Goal: Task Accomplishment & Management: Use online tool/utility

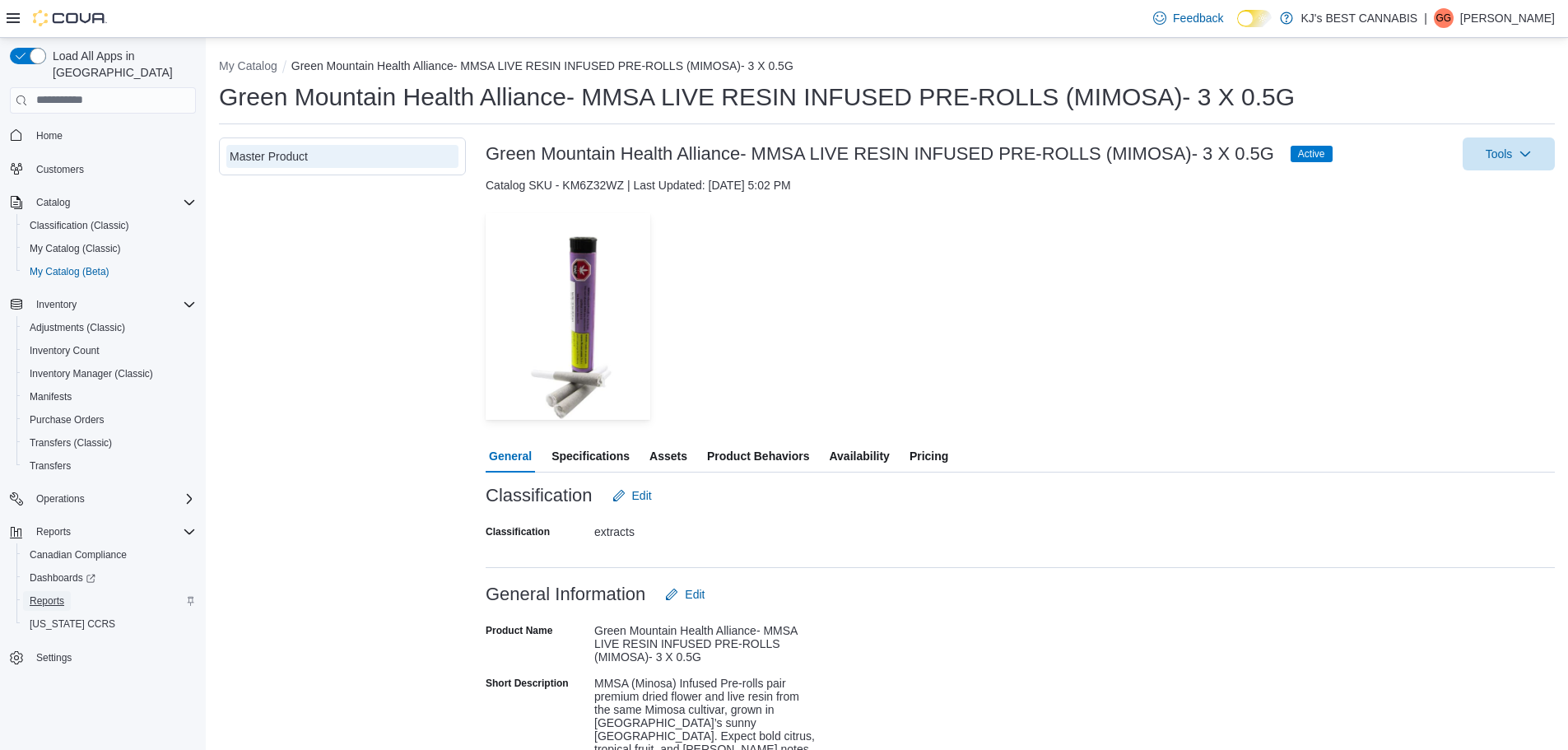
click at [43, 603] on span "Reports" at bounding box center [47, 600] width 35 height 13
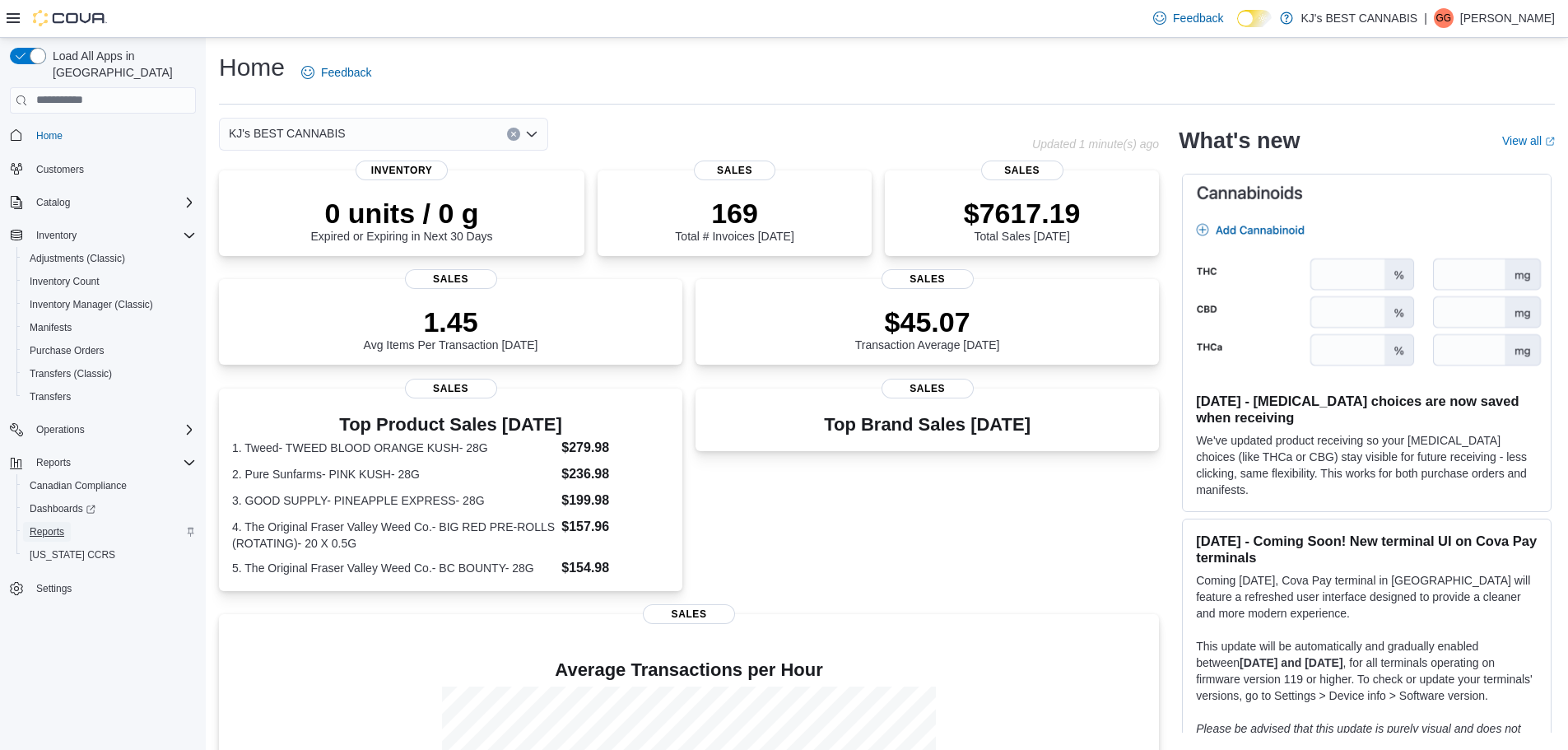
click at [37, 536] on span "Reports" at bounding box center [47, 531] width 35 height 13
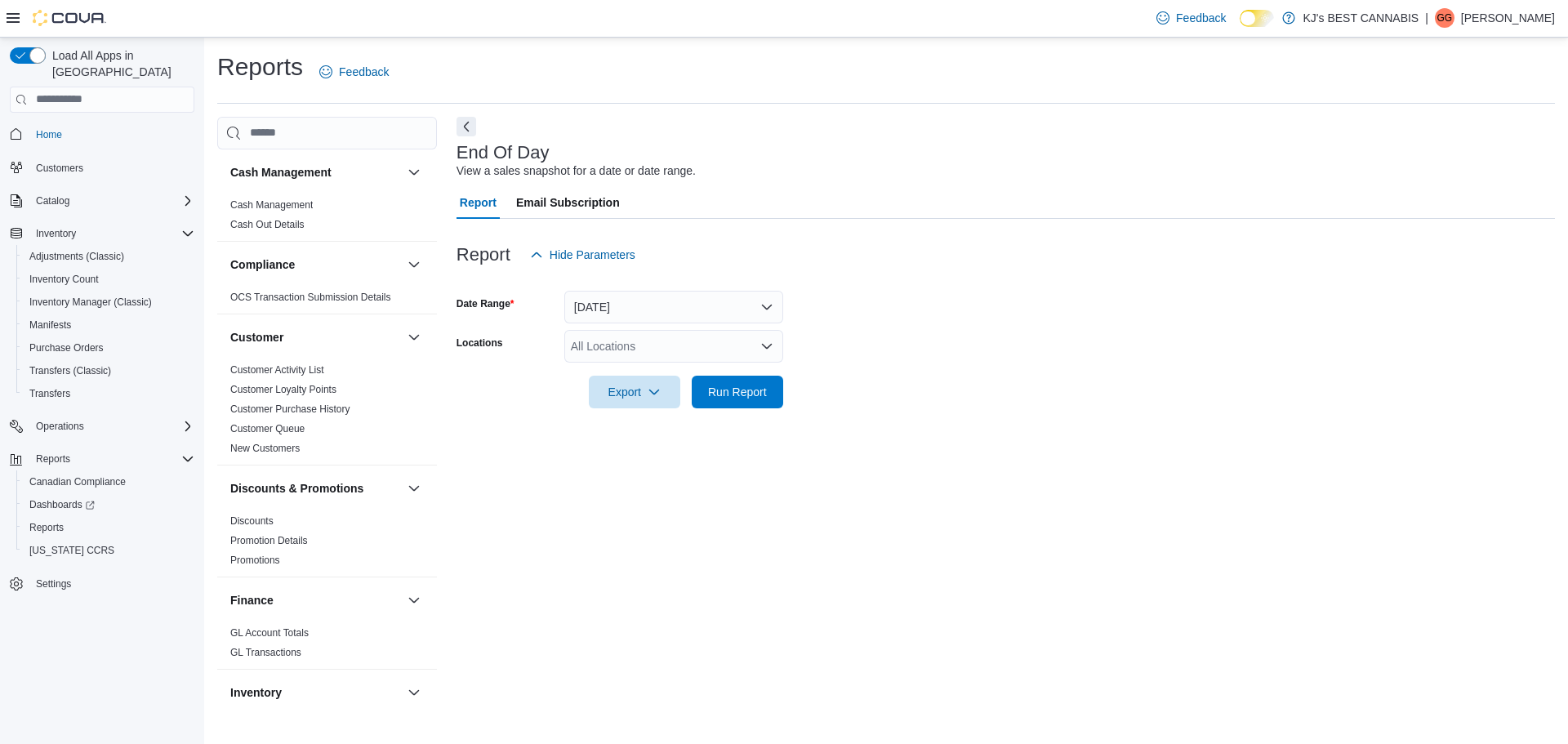
click at [633, 353] on div "All Locations" at bounding box center [673, 345] width 219 height 32
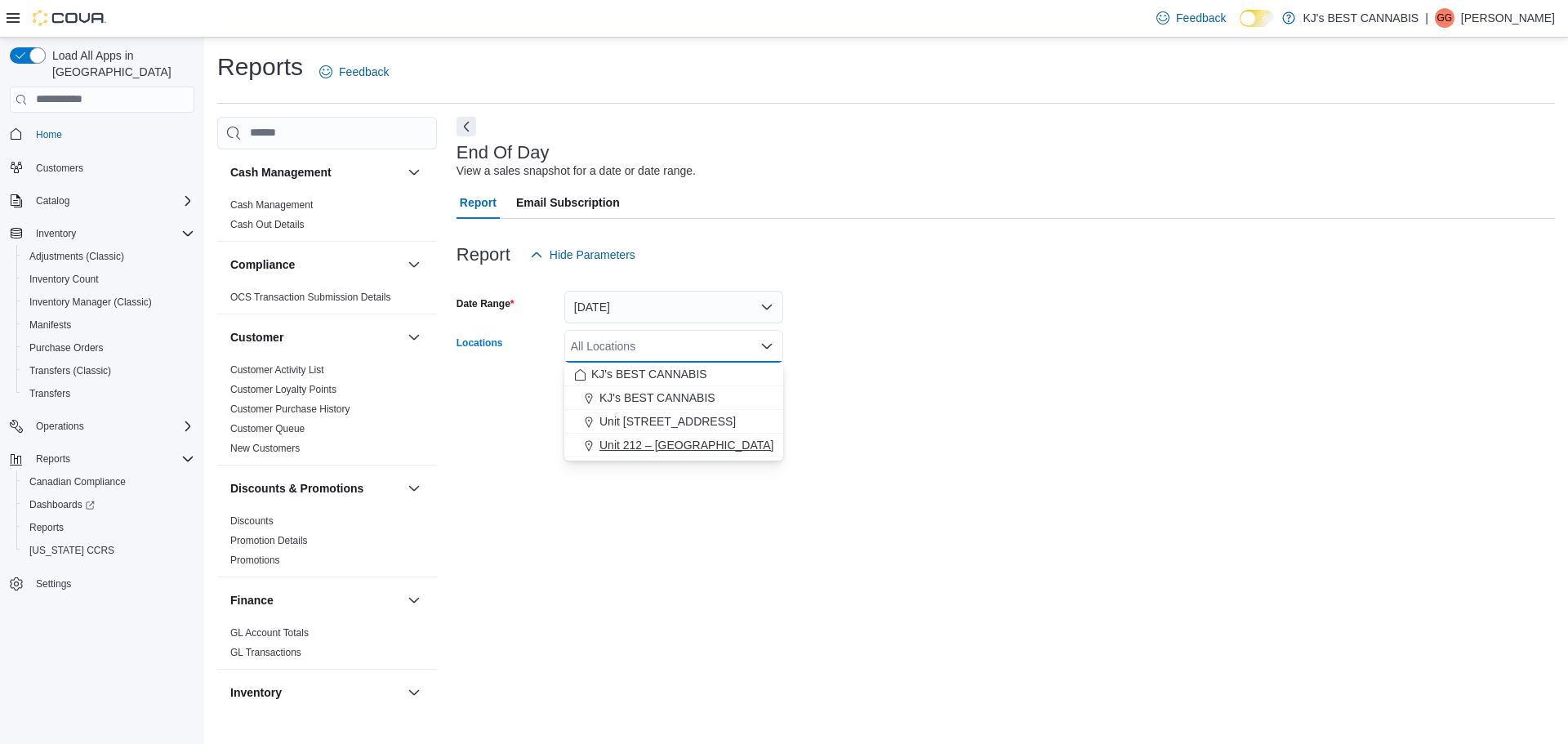
click at [642, 442] on span "Unit 212 – [GEOGRAPHIC_DATA]" at bounding box center [686, 445] width 174 height 17
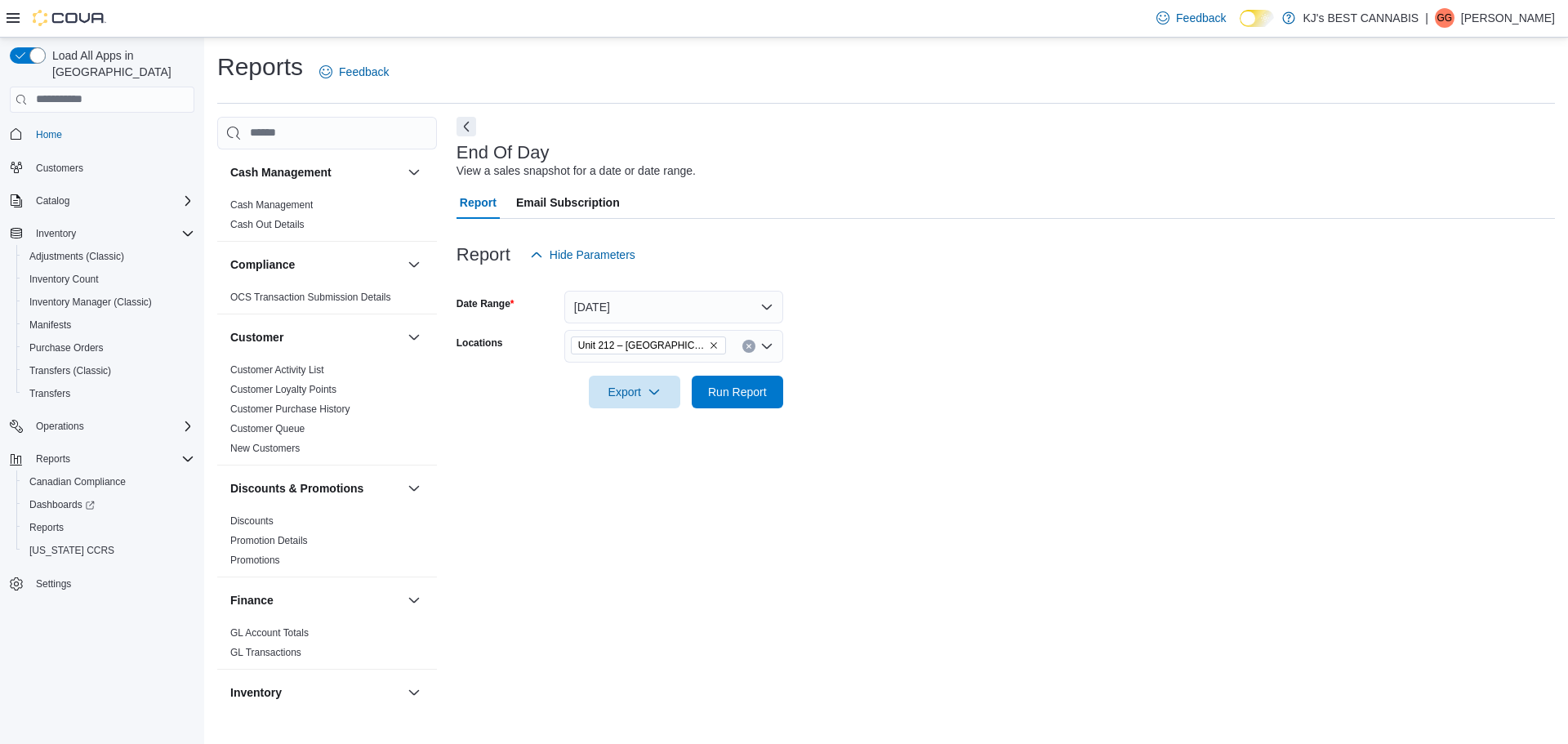
click at [707, 473] on div "End Of Day View a sales snapshot for a date or date range. Report Email Subscri…" at bounding box center [1006, 412] width 1098 height 590
click at [738, 389] on span "Run Report" at bounding box center [737, 391] width 59 height 17
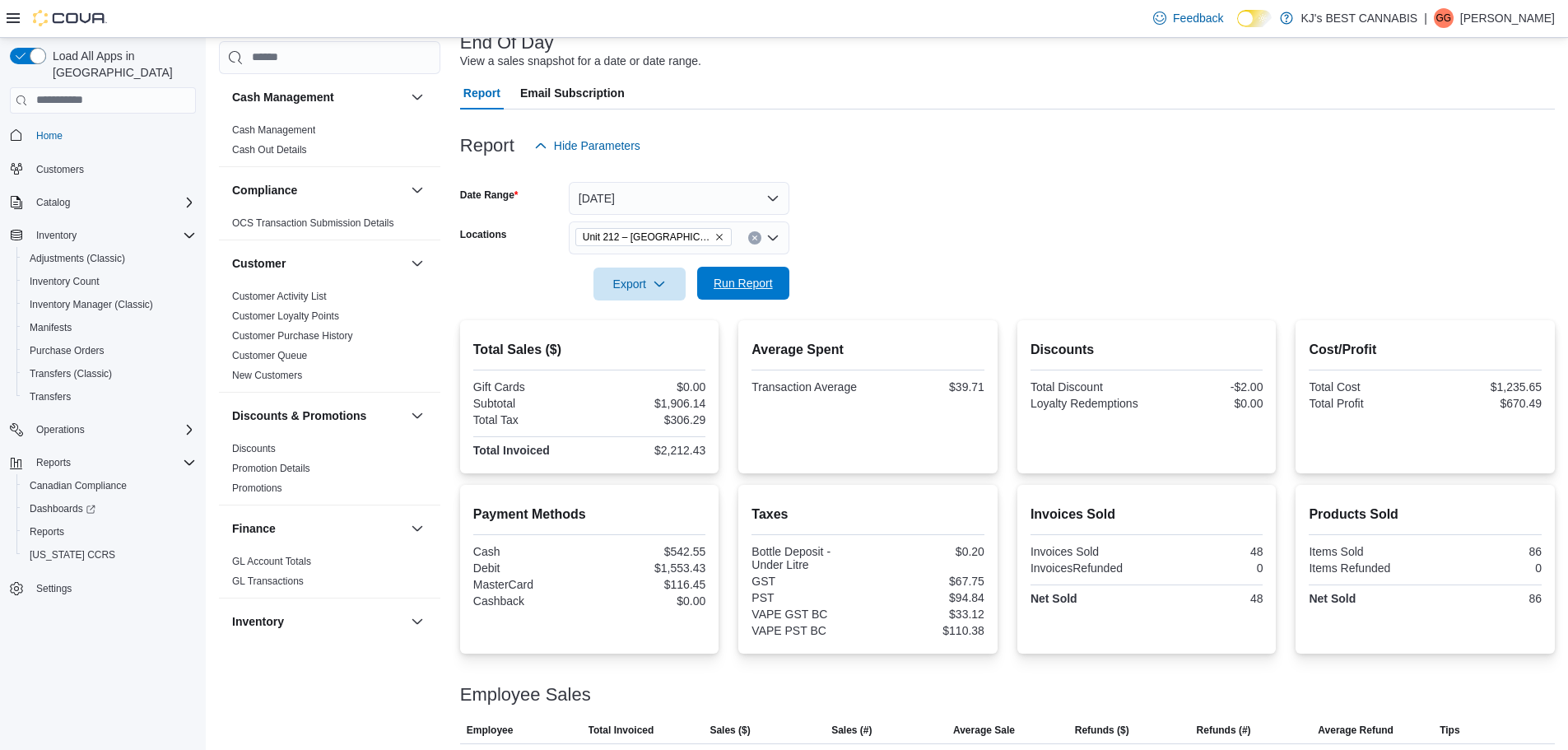
scroll to position [7, 0]
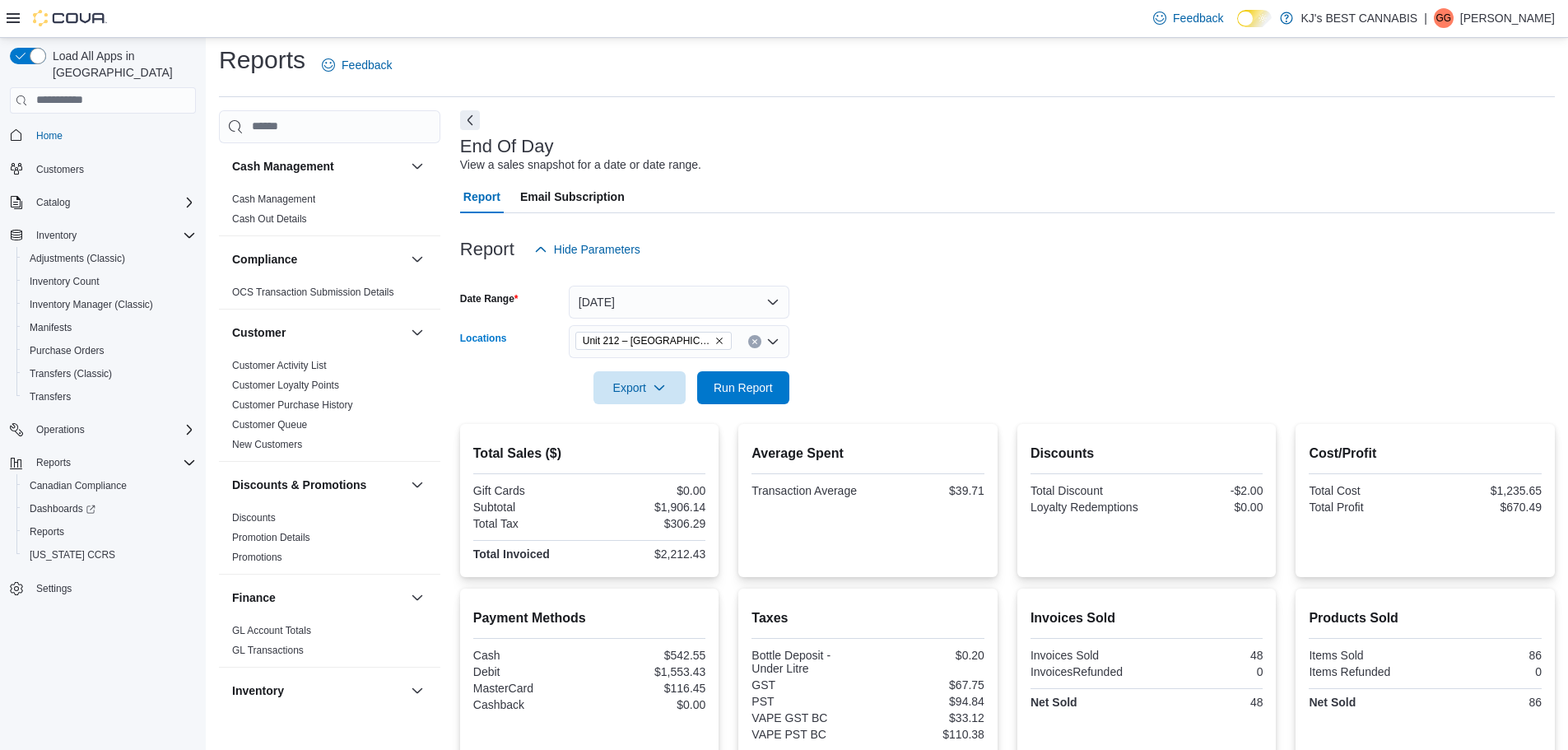
click at [719, 341] on icon "Remove Unit 212 – 32530 Lougheed Highway from selection in this group" at bounding box center [719, 340] width 10 height 10
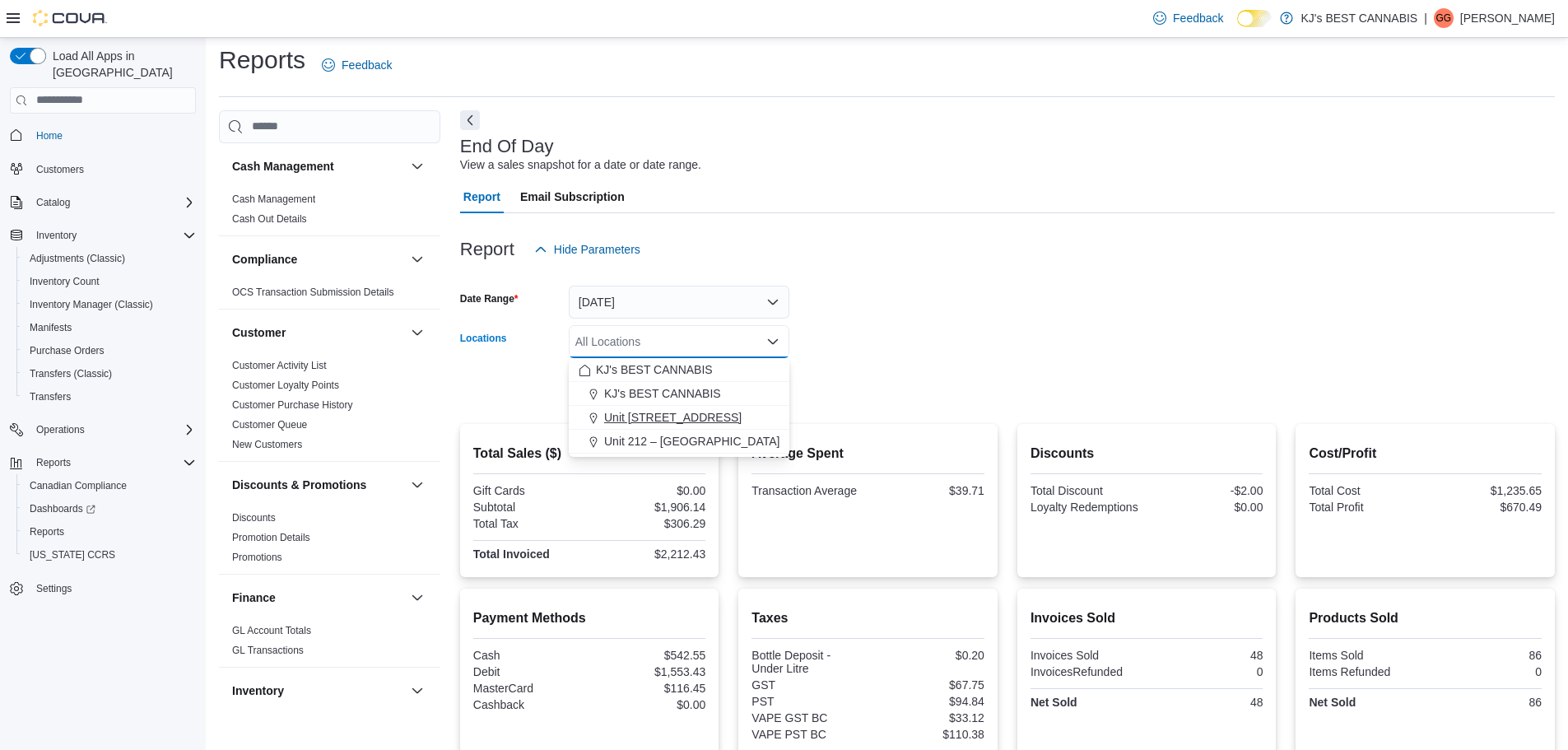
click at [718, 412] on span "Unit [STREET_ADDRESS]" at bounding box center [673, 417] width 138 height 17
click at [783, 411] on button "Unit 212 – [GEOGRAPHIC_DATA]" at bounding box center [679, 418] width 220 height 24
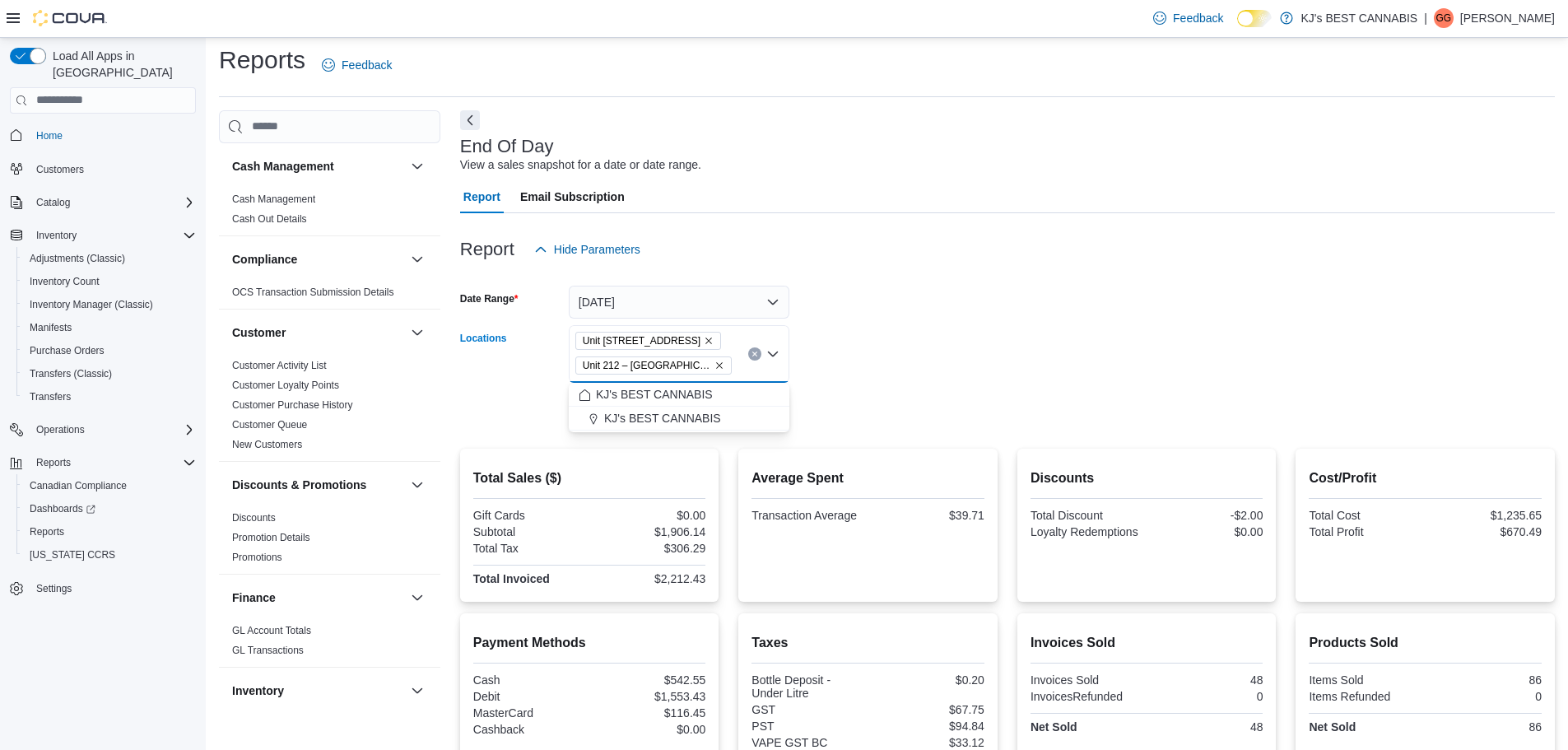
click at [720, 366] on icon "Remove Unit 212 – 32530 Lougheed Highway from selection in this group" at bounding box center [719, 365] width 7 height 7
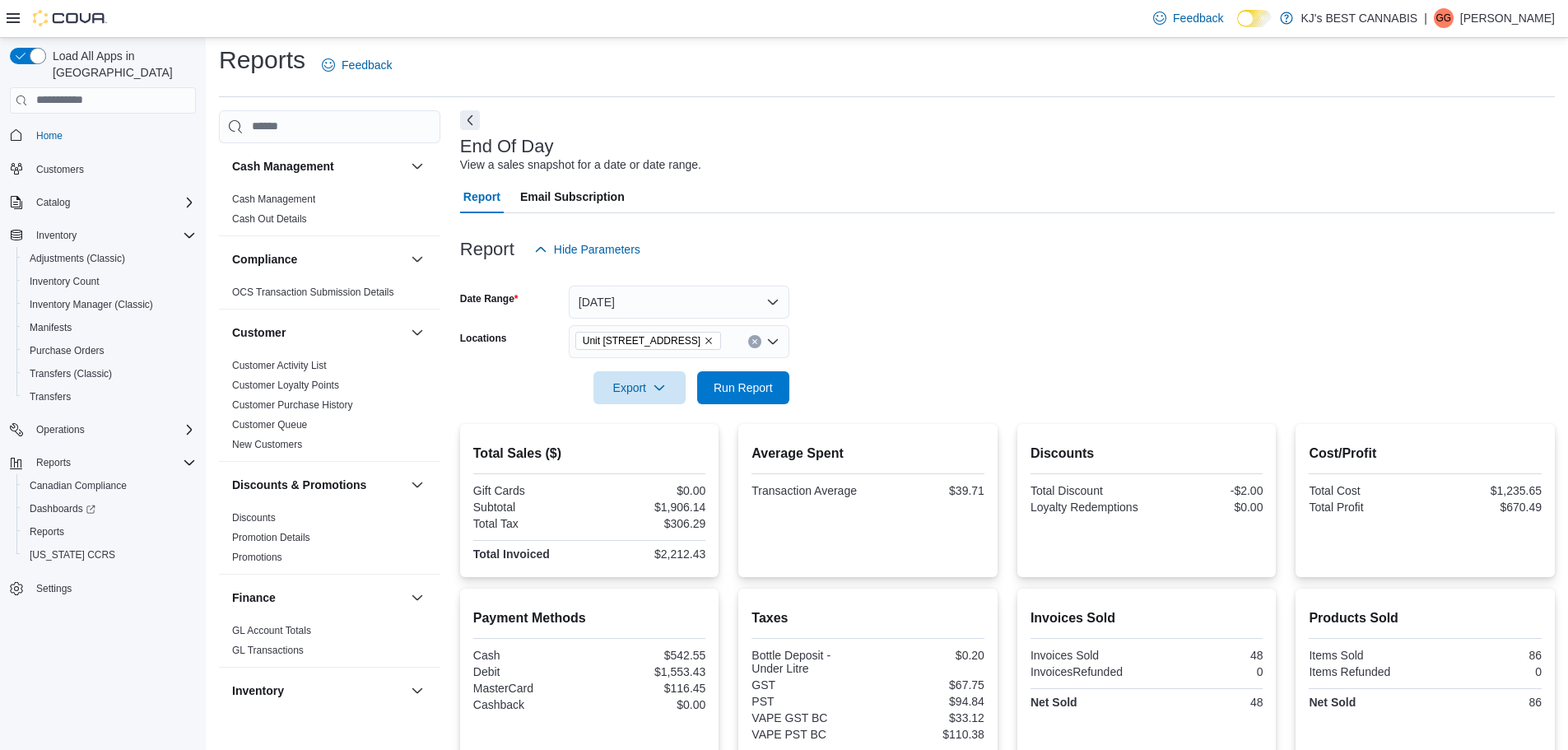
click at [906, 400] on form "Date Range [DATE] Locations [STREET_ADDRESS] Export Run Report" at bounding box center [1007, 334] width 1095 height 138
click at [747, 394] on span "Run Report" at bounding box center [743, 387] width 60 height 17
